Goal: Complete application form

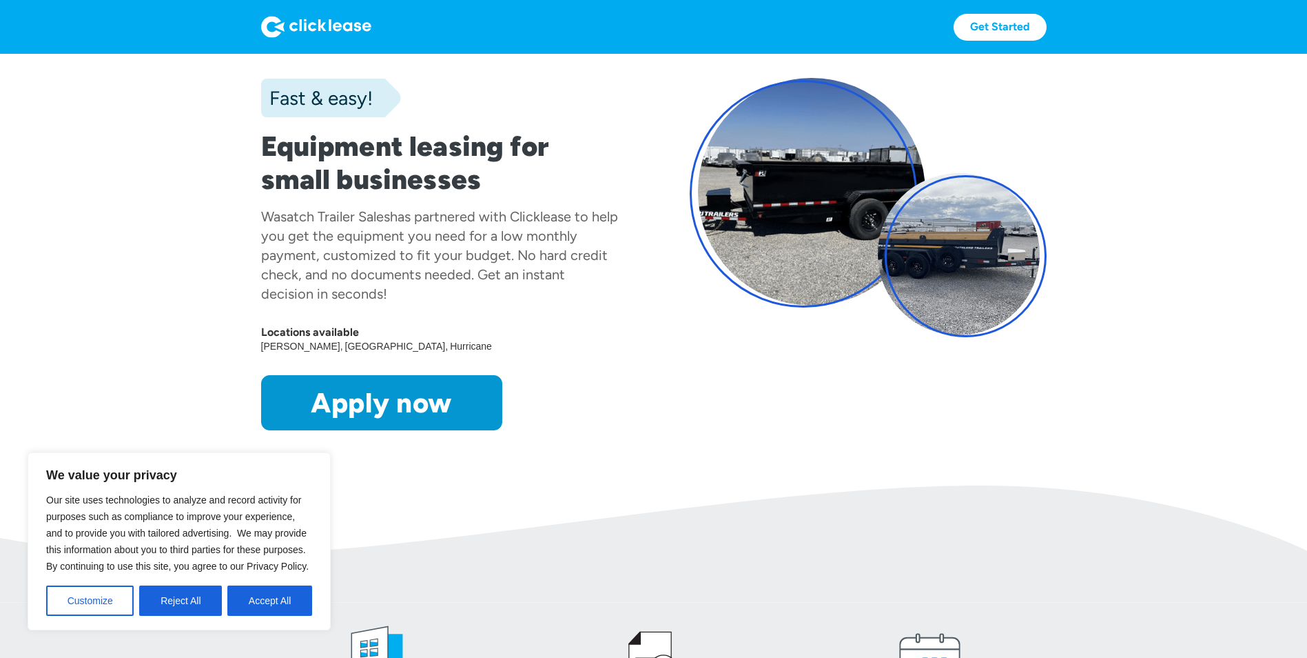
scroll to position [69, 0]
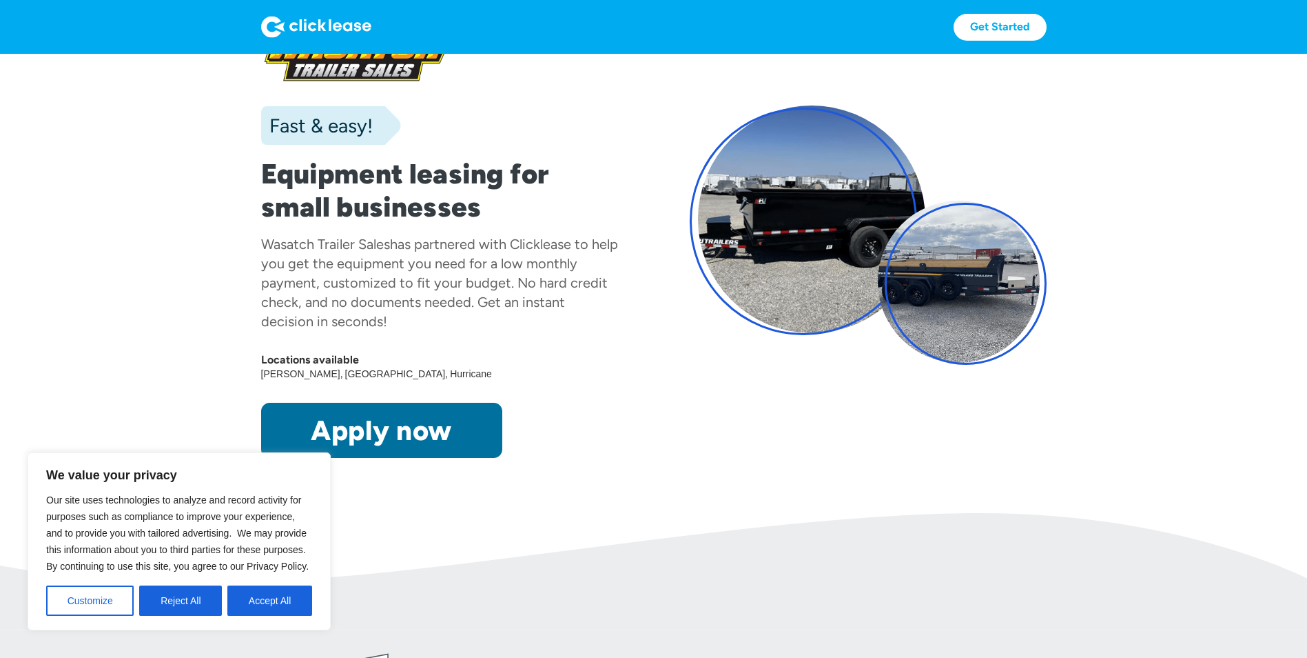
click at [431, 425] on link "Apply now" at bounding box center [381, 430] width 241 height 55
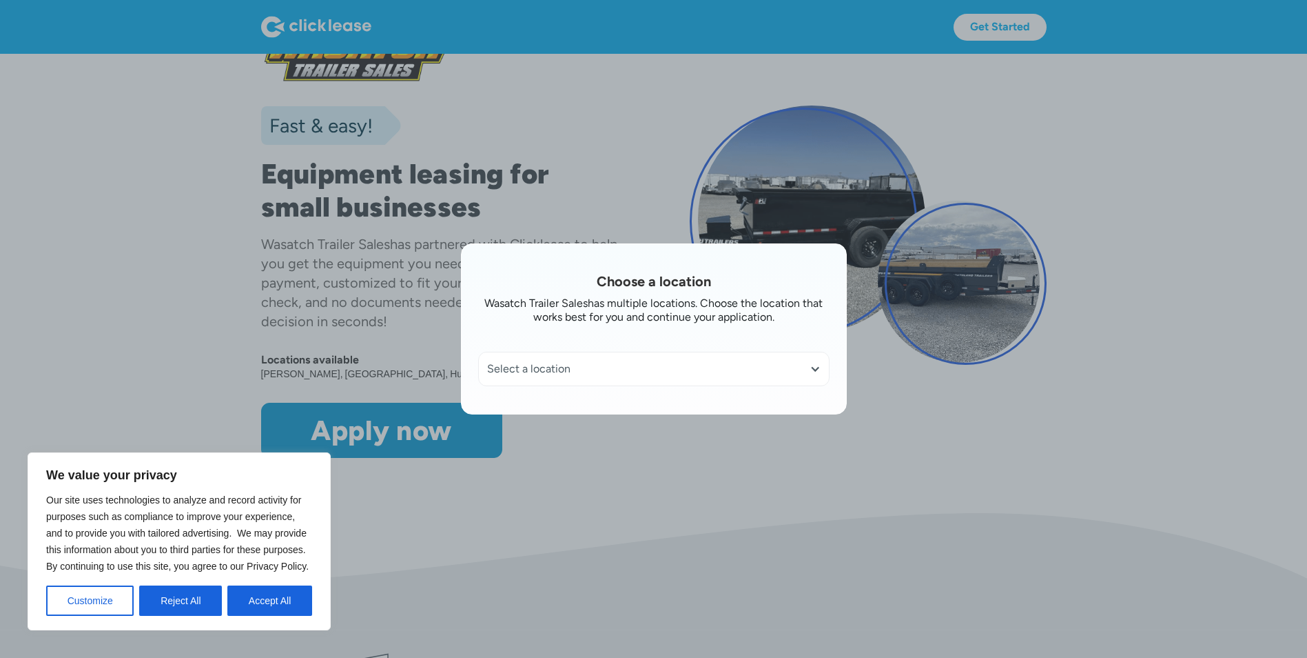
click at [599, 367] on div "Select a location" at bounding box center [654, 369] width 334 height 14
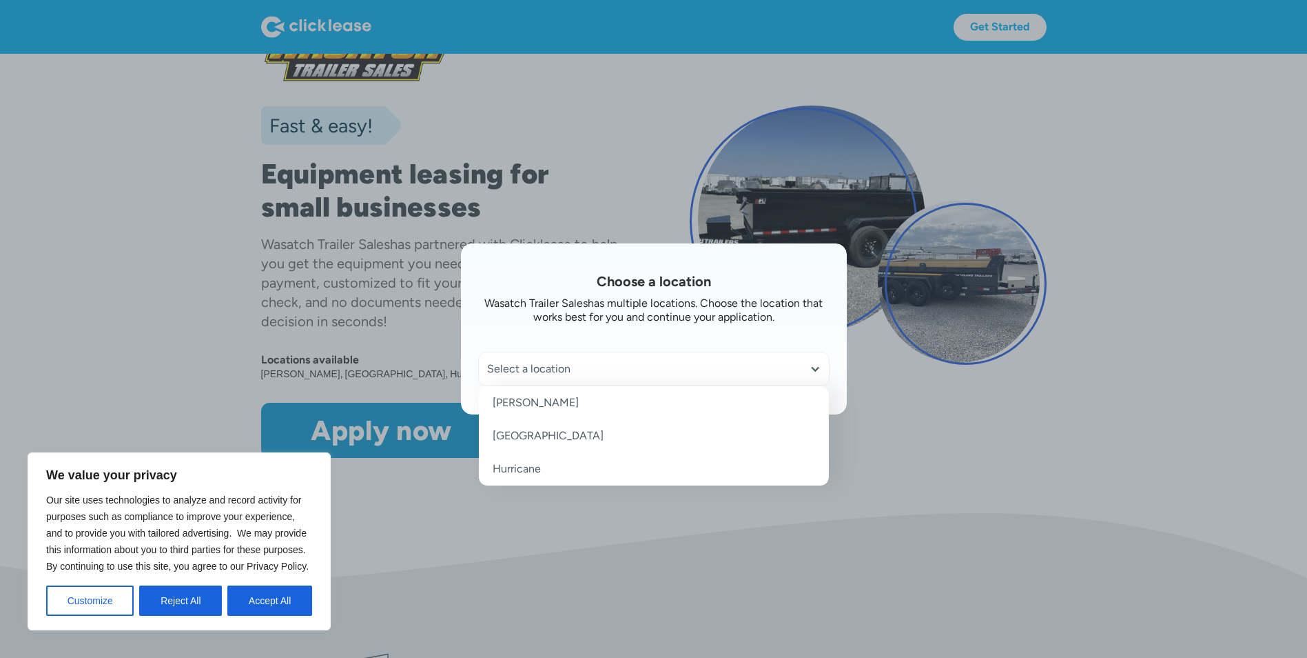
click at [522, 402] on link "[PERSON_NAME]" at bounding box center [654, 402] width 350 height 33
